Goal: Task Accomplishment & Management: Manage account settings

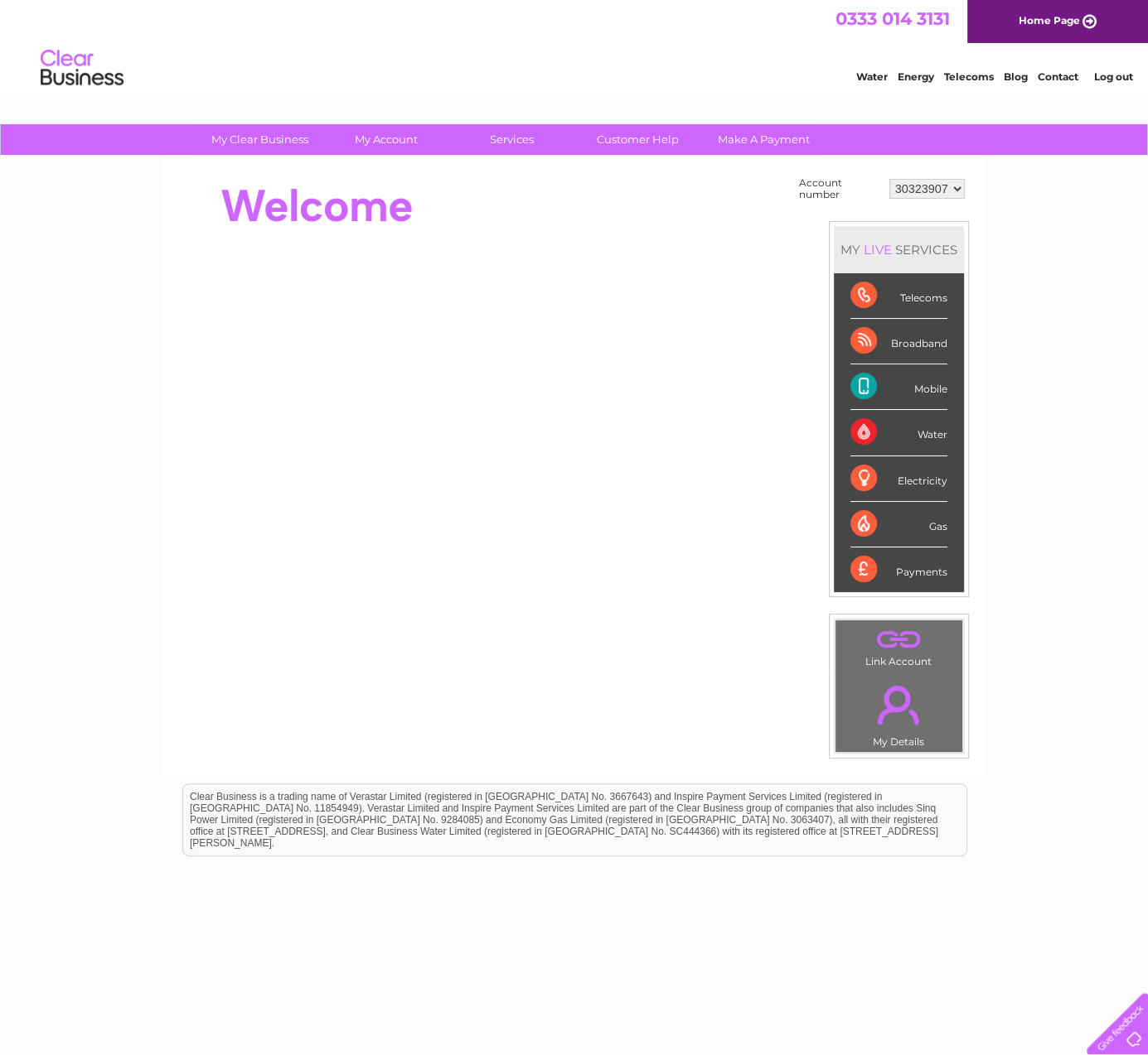
click at [908, 188] on select "30319905 30323907" at bounding box center [927, 189] width 75 height 20
select select "30319905"
click at [889, 179] on select "30319905 30323907" at bounding box center [927, 189] width 75 height 20
click at [921, 187] on select "30319905 30323907" at bounding box center [927, 189] width 75 height 20
select select "30323907"
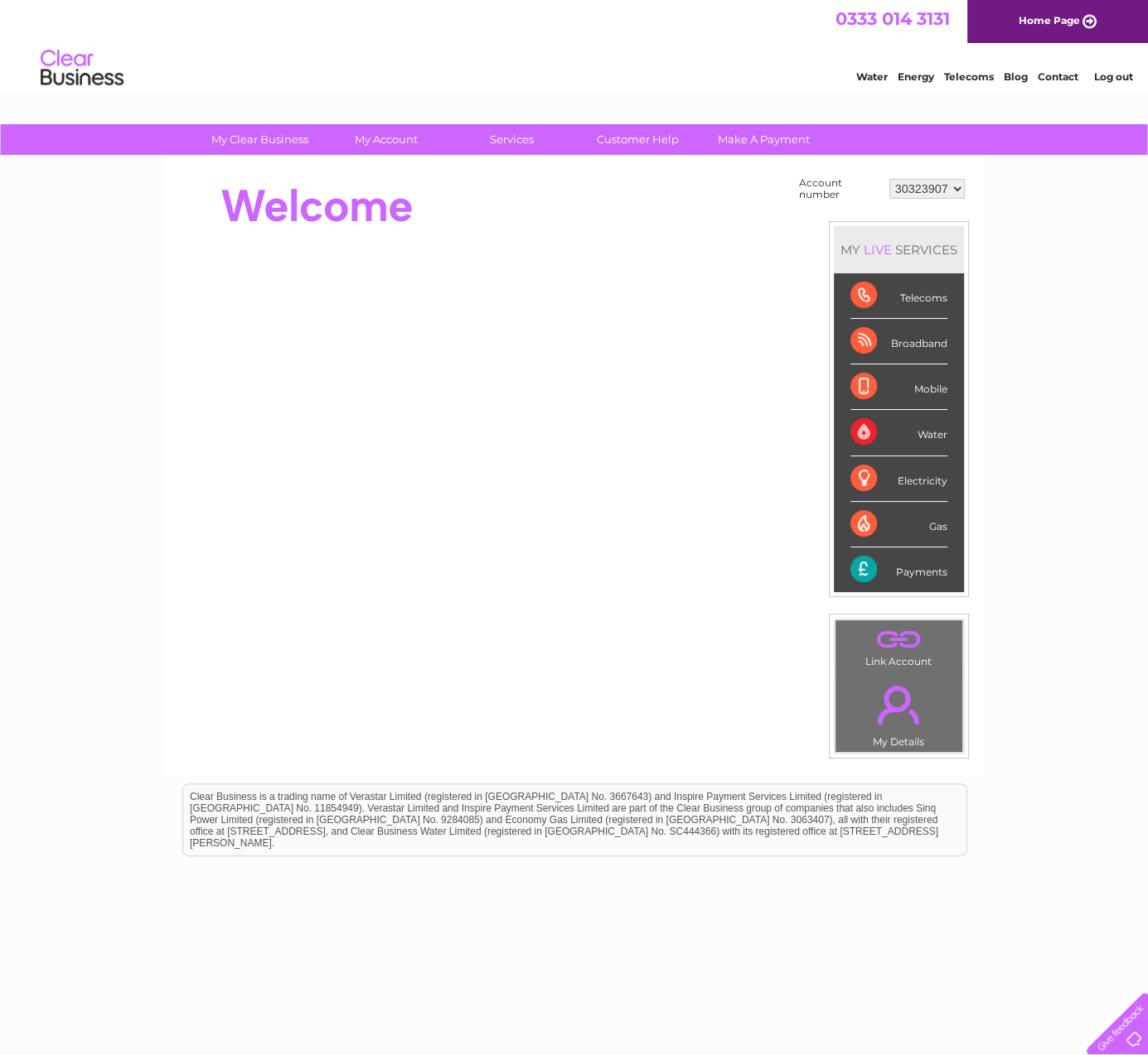
click at [889, 179] on select "30319905 30323907" at bounding box center [927, 189] width 75 height 20
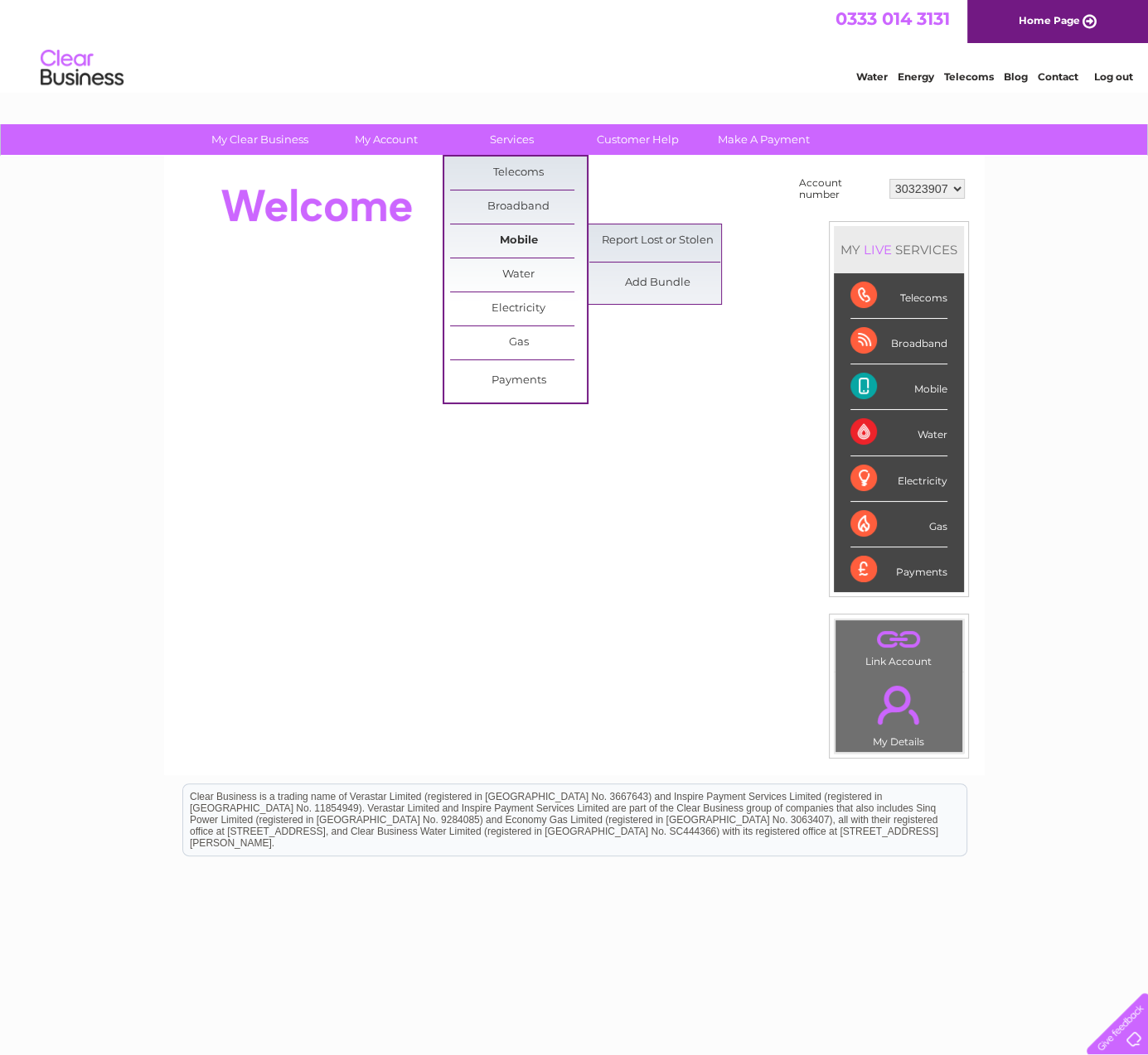
click at [514, 240] on link "Mobile" at bounding box center [518, 241] width 137 height 33
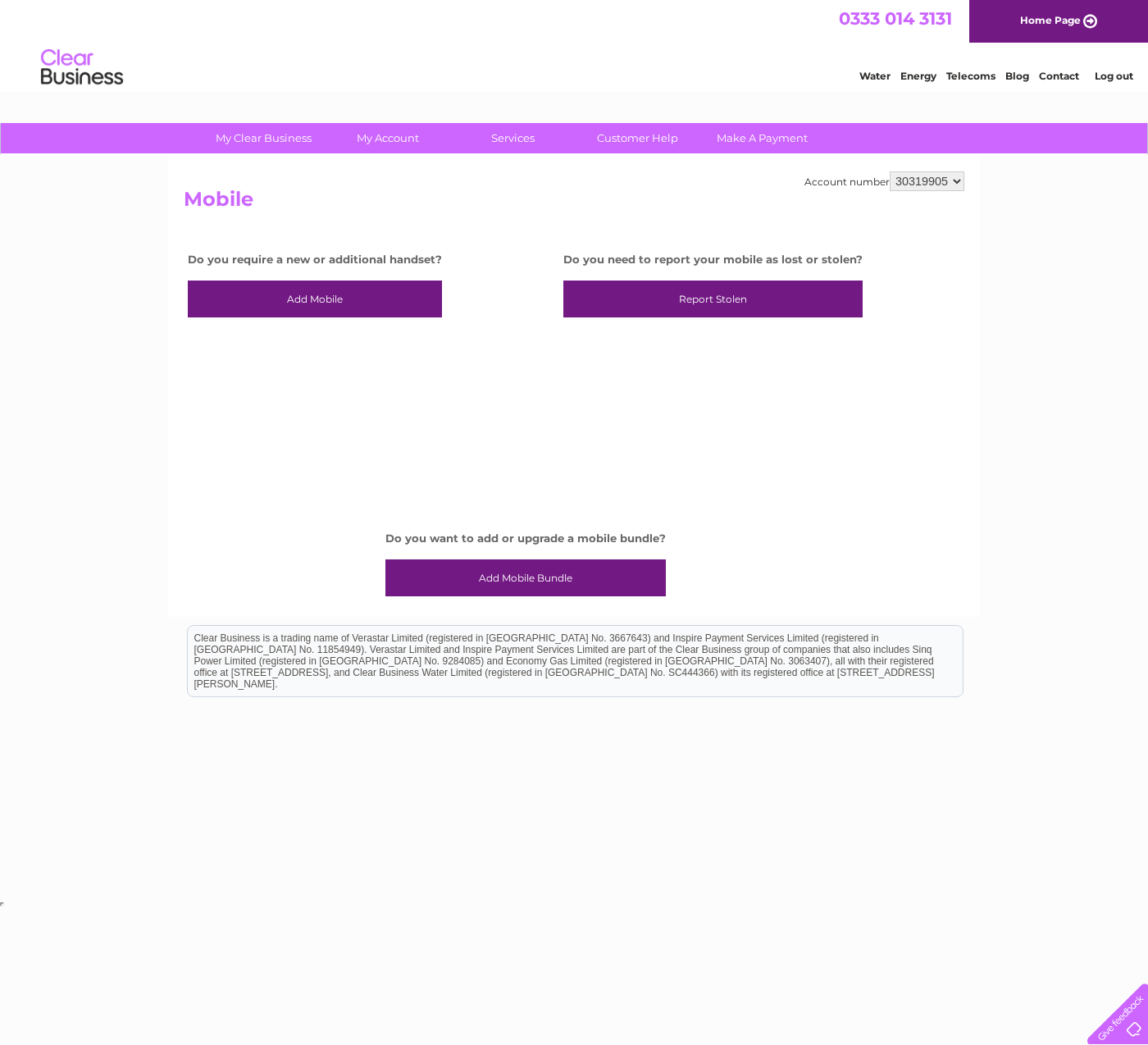
click at [309, 302] on link "Add Mobile" at bounding box center [315, 300] width 254 height 38
click at [616, 302] on link "Report Stolen" at bounding box center [713, 300] width 299 height 38
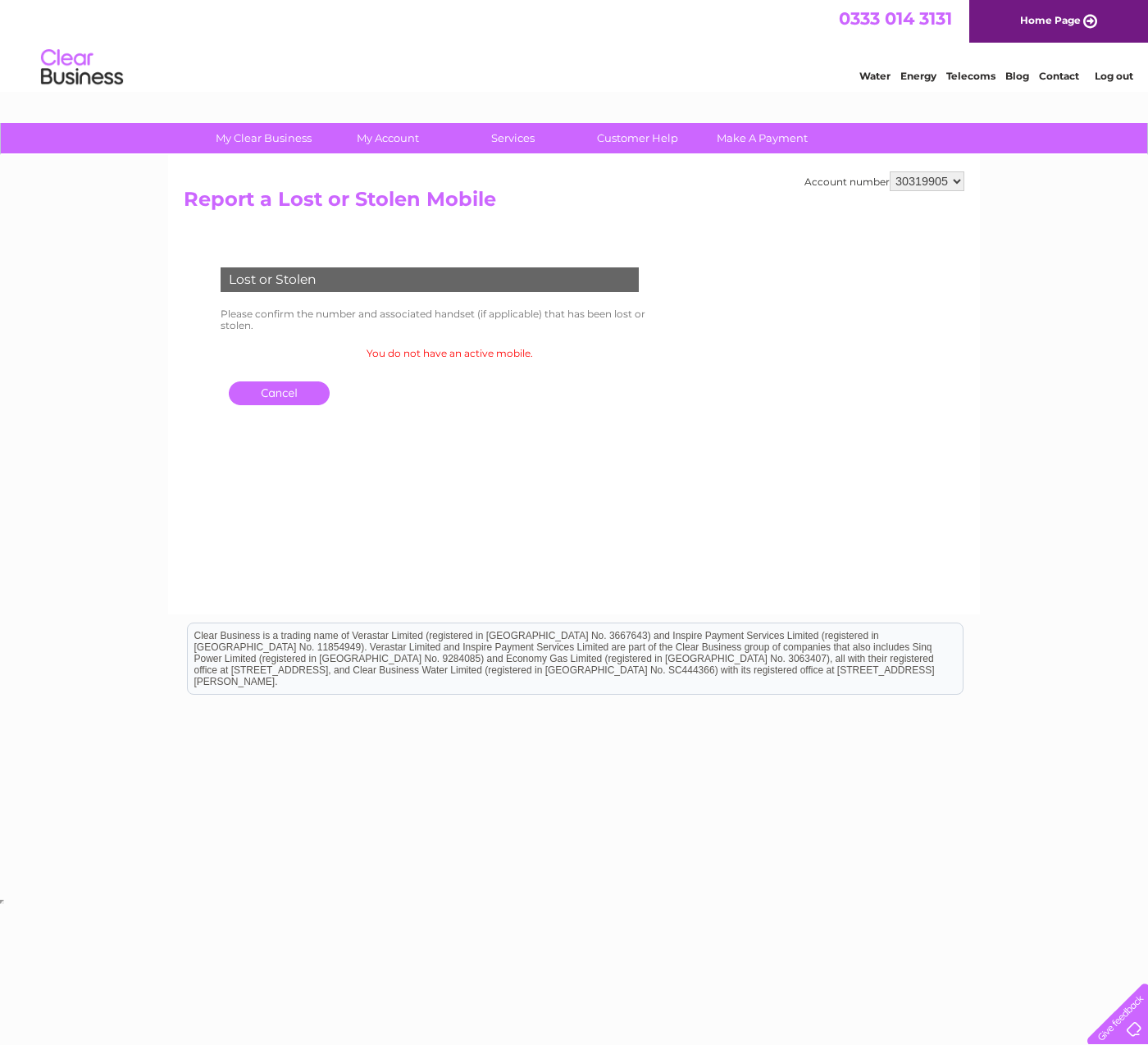
click at [918, 181] on select "30319905 30323907" at bounding box center [927, 182] width 74 height 20
select select "30323907"
click at [889, 172] on select "30319905 30323907" at bounding box center [927, 182] width 74 height 20
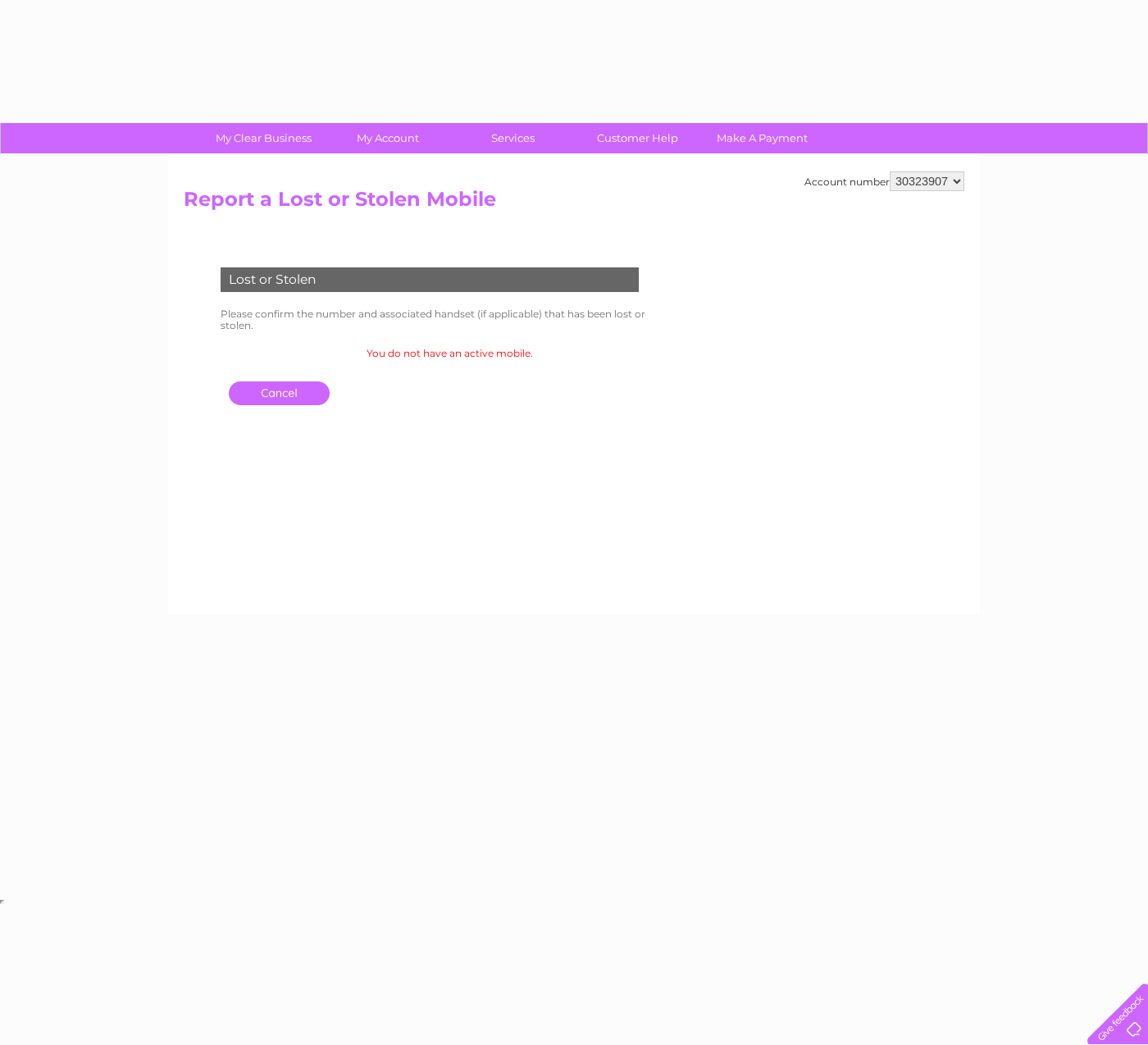
select select "30323907"
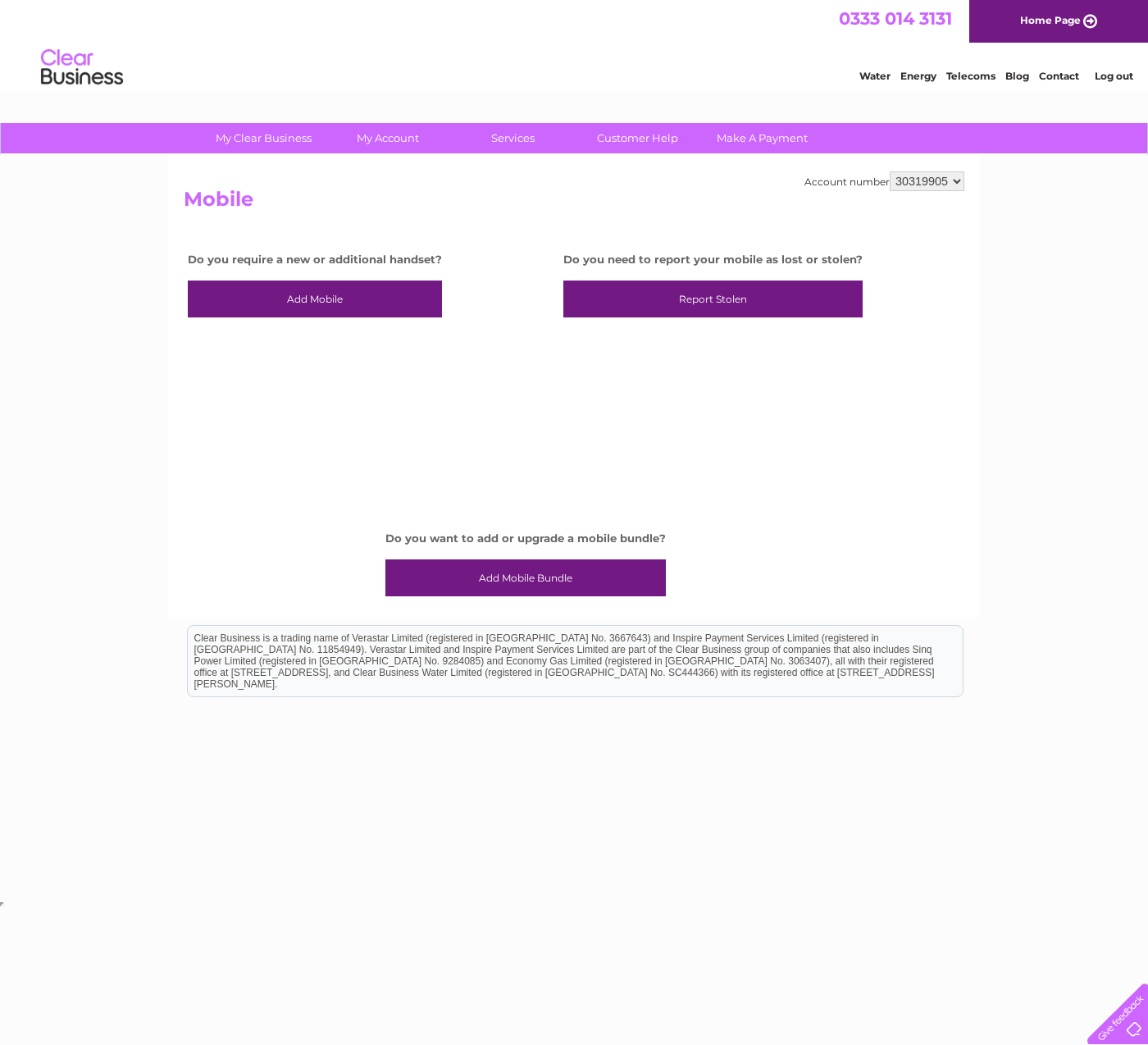
click at [545, 578] on link "Add Mobile Bundle" at bounding box center [525, 578] width 280 height 38
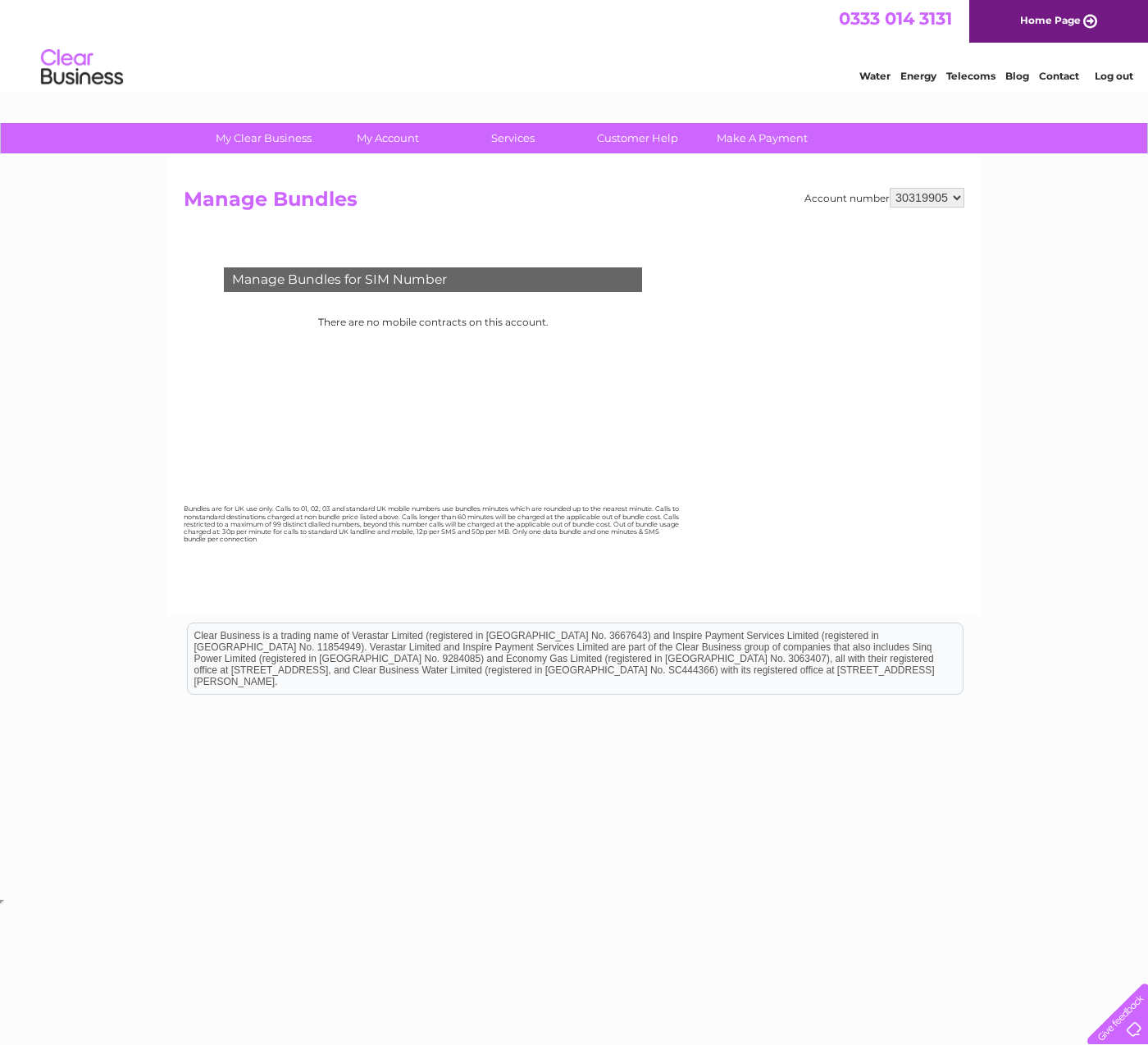
click at [908, 191] on select "30319905 30323907" at bounding box center [927, 198] width 74 height 20
select select "30323907"
click at [889, 188] on select "30319905 30323907" at bounding box center [927, 198] width 74 height 20
click at [505, 316] on select "Select.. 07341567034 07341567035 07970976086" at bounding box center [491, 319] width 96 height 21
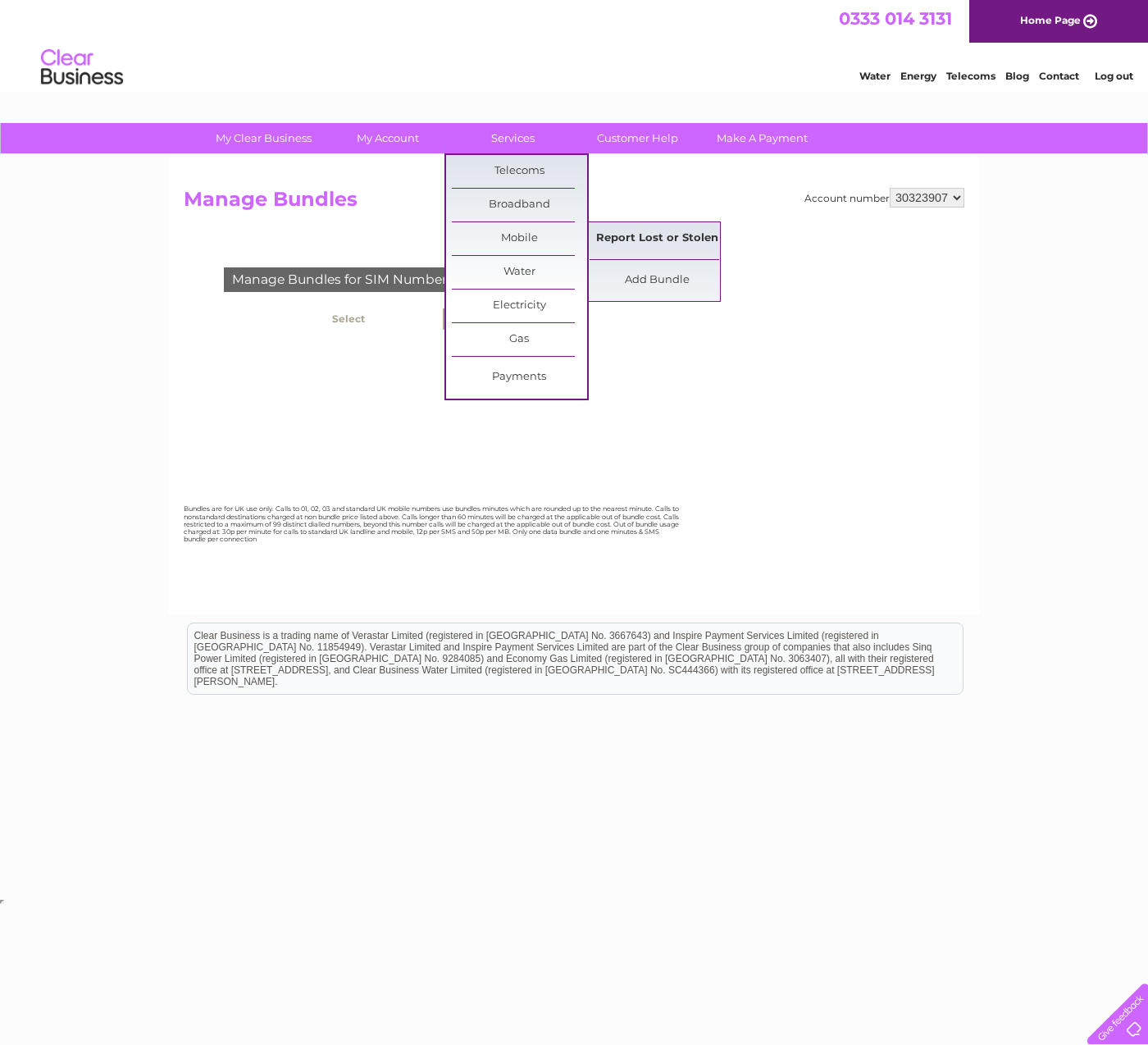
click at [645, 242] on link "Report Lost or Stolen" at bounding box center [657, 239] width 135 height 33
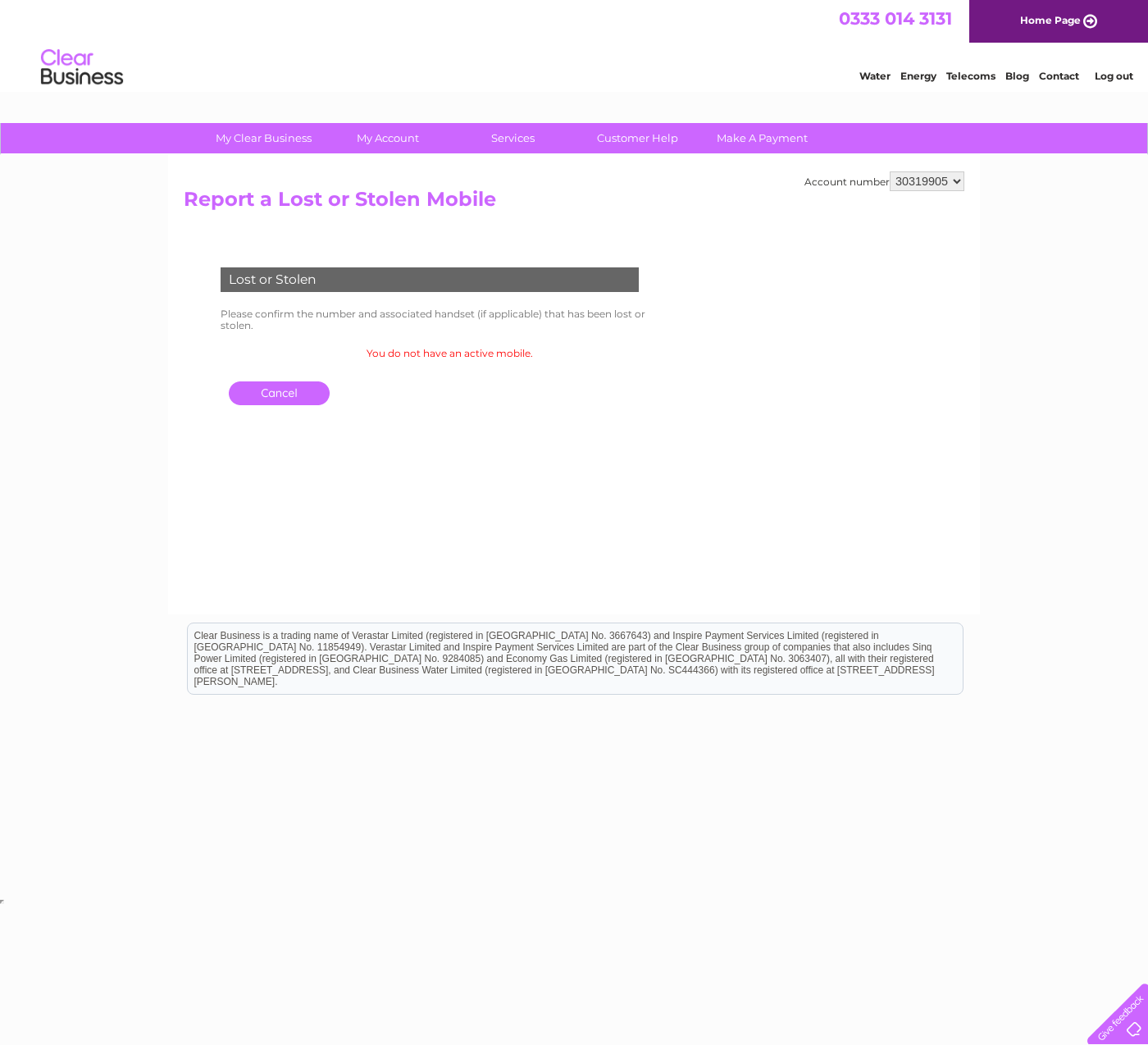
click at [955, 180] on select "30319905 30323907" at bounding box center [927, 182] width 74 height 20
select select "30323907"
click at [889, 172] on select "30319905 30323907" at bounding box center [927, 182] width 74 height 20
click at [85, 73] on img at bounding box center [82, 67] width 83 height 50
